Goal: Task Accomplishment & Management: Manage account settings

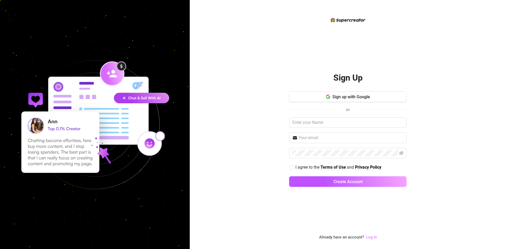
click at [370, 236] on link "Log In" at bounding box center [371, 237] width 11 height 5
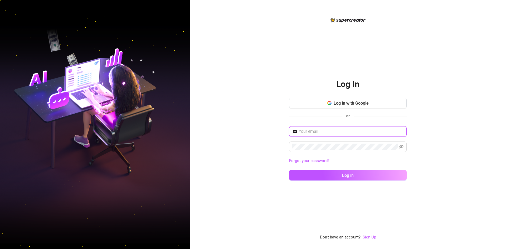
click at [361, 132] on input "text" at bounding box center [350, 131] width 105 height 6
drag, startPoint x: 312, startPoint y: 138, endPoint x: 318, endPoint y: 134, distance: 7.3
click at [312, 138] on div "Forgot your password? Log in" at bounding box center [347, 155] width 117 height 59
click at [320, 133] on input "text" at bounding box center [350, 131] width 105 height 6
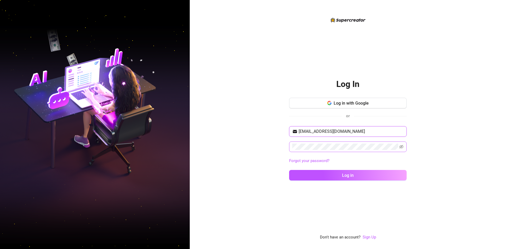
type input "ckhidalgo07@gmail.com"
click at [289, 170] on button "Log in" at bounding box center [347, 175] width 117 height 11
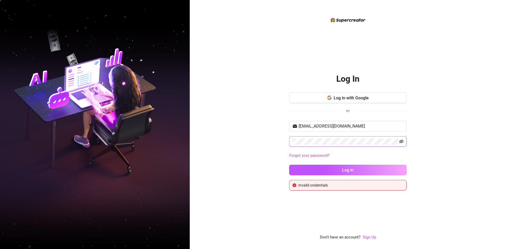
drag, startPoint x: 404, startPoint y: 141, endPoint x: 400, endPoint y: 142, distance: 4.1
click at [401, 142] on span at bounding box center [347, 141] width 117 height 11
click at [400, 142] on icon "eye-invisible" at bounding box center [401, 142] width 4 height 4
click at [362, 98] on span "Log in with Google" at bounding box center [351, 97] width 35 height 5
click at [371, 223] on div "Log In Log in with Google or ckhidalgo07@gmail.com Forgot your password? Log in…" at bounding box center [347, 129] width 117 height 224
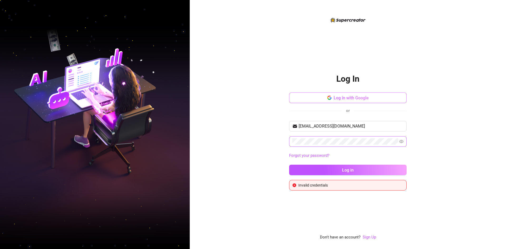
click at [372, 98] on button "Log in with Google" at bounding box center [347, 97] width 117 height 11
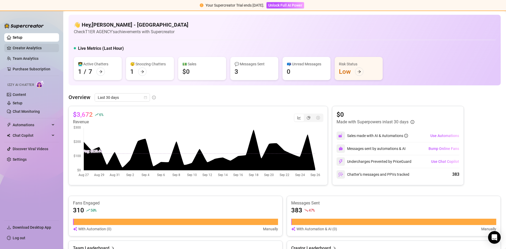
click at [31, 48] on link "Creator Analytics" at bounding box center [34, 48] width 42 height 8
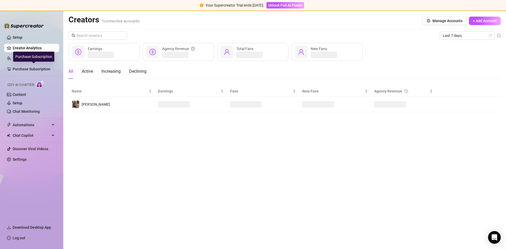
click at [34, 60] on div "Purchase Subscription" at bounding box center [33, 57] width 41 height 10
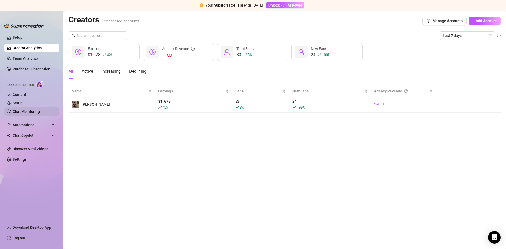
click at [30, 109] on link "Chat Monitoring" at bounding box center [26, 111] width 27 height 4
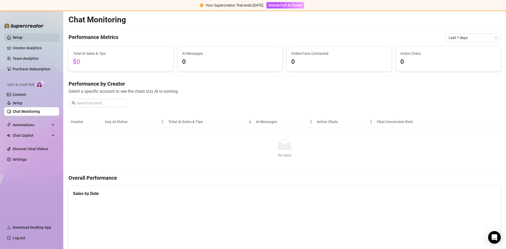
click at [22, 38] on link "Setup" at bounding box center [18, 37] width 10 height 4
